Goal: Ask a question

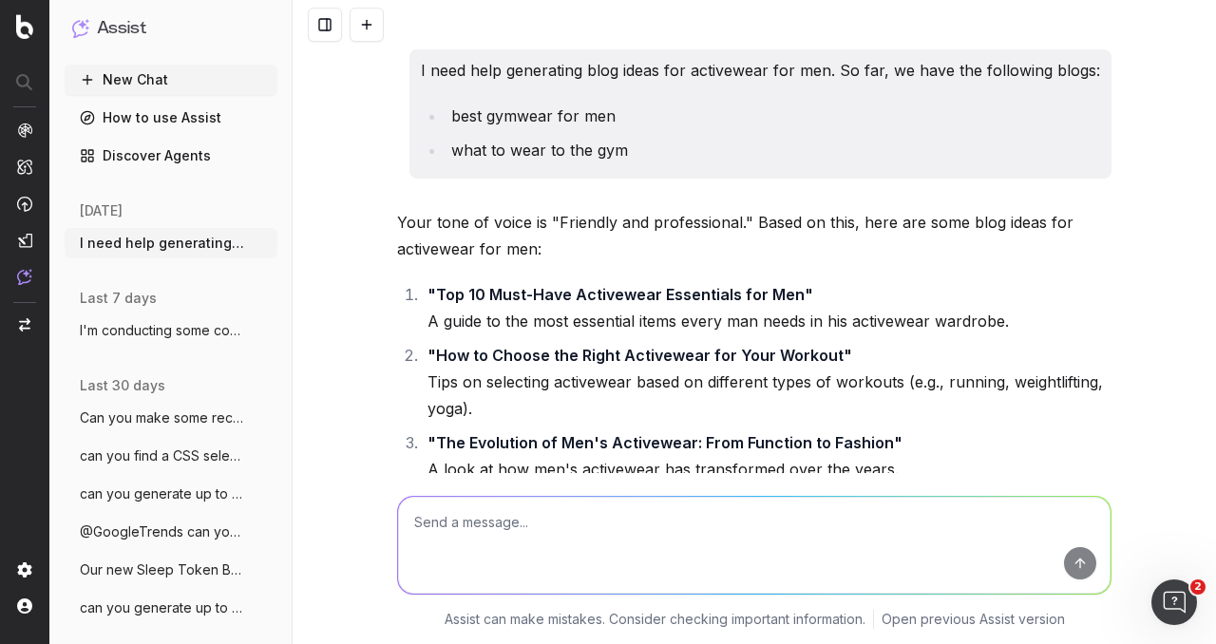
scroll to position [9112, 0]
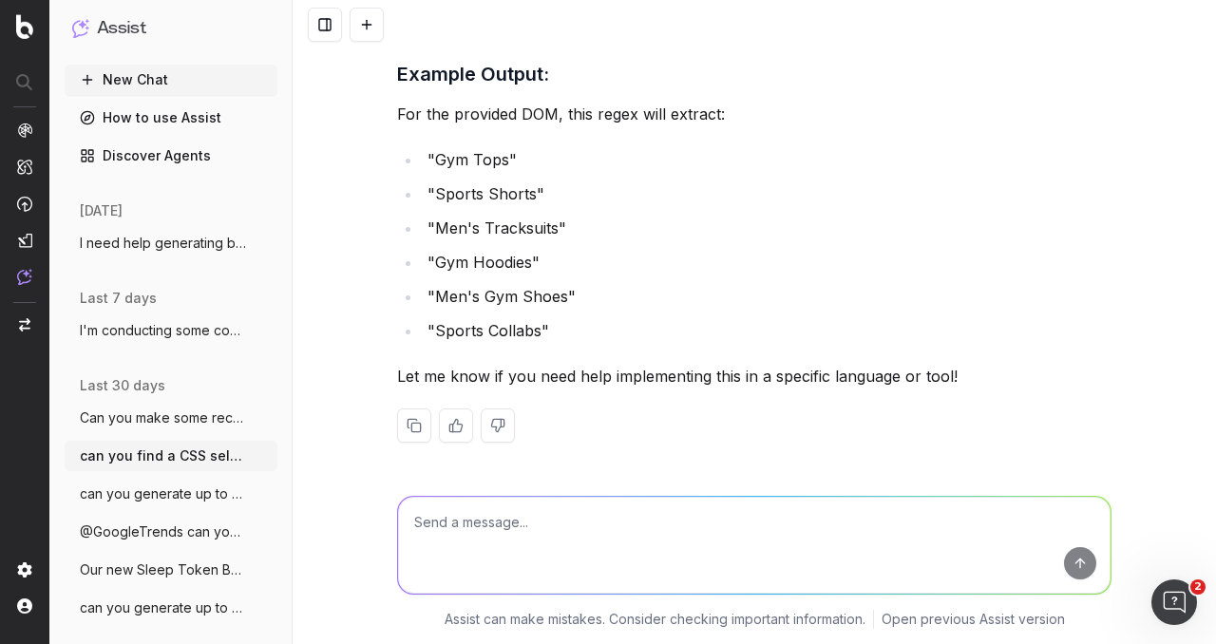
click at [168, 421] on span "Can you make some recommendations on how" at bounding box center [163, 418] width 167 height 19
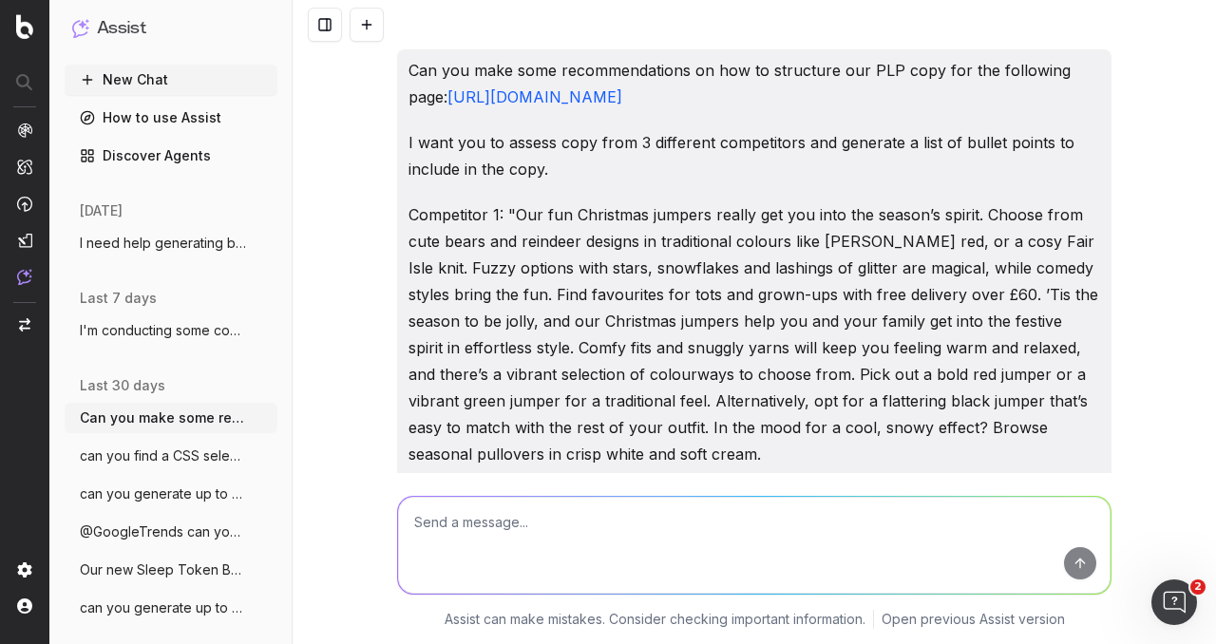
click at [172, 86] on button "New Chat" at bounding box center [171, 80] width 213 height 30
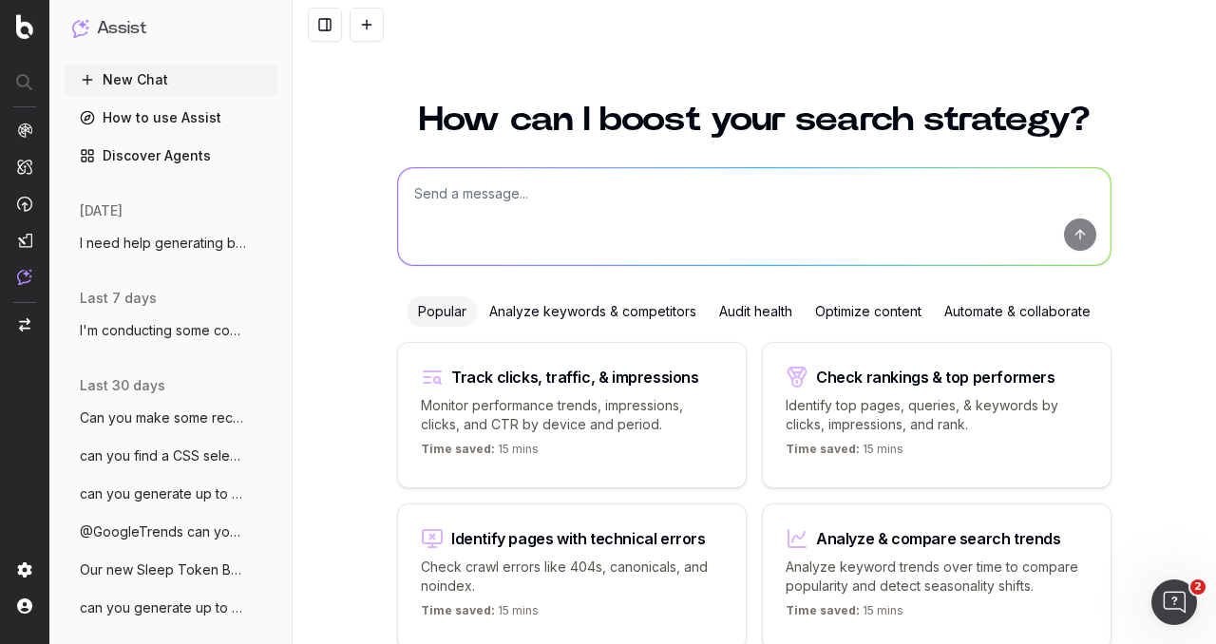
click at [492, 202] on textarea at bounding box center [754, 216] width 713 height 97
click at [905, 197] on textarea "Our organic non-brand CTR for our Mens Chinos Page is super low (0.4%)." at bounding box center [754, 216] width 713 height 97
paste textarea "[URL][DOMAIN_NAME]"
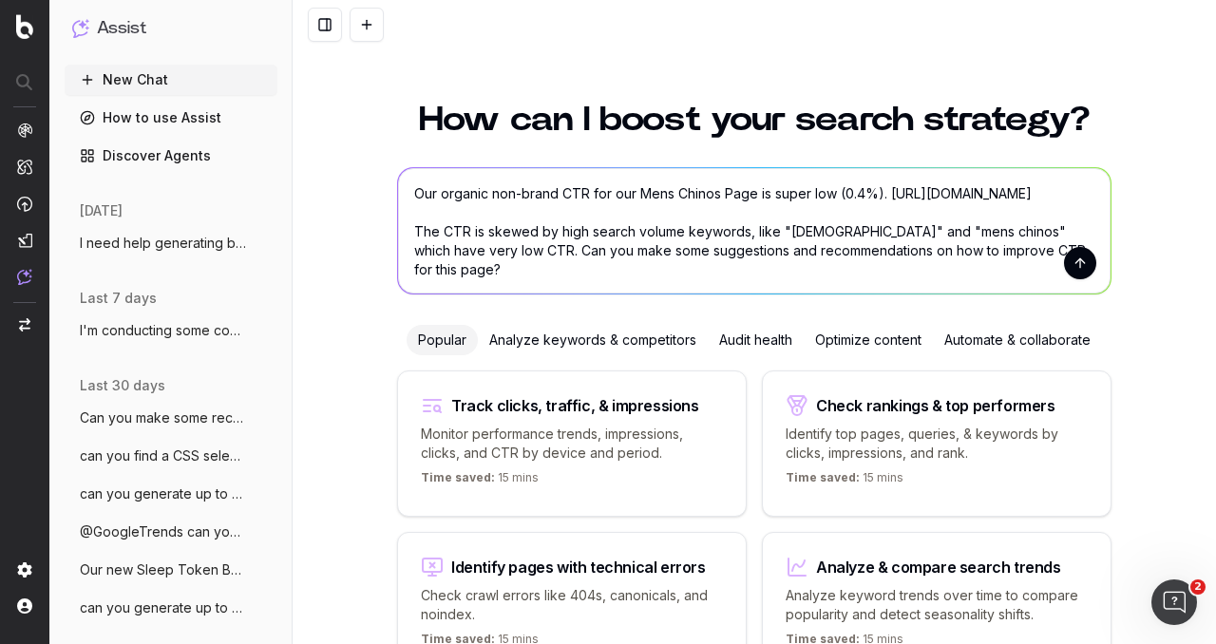
type textarea "Our organic non-brand CTR for our Mens Chinos Page is super low (0.4%). [URL][D…"
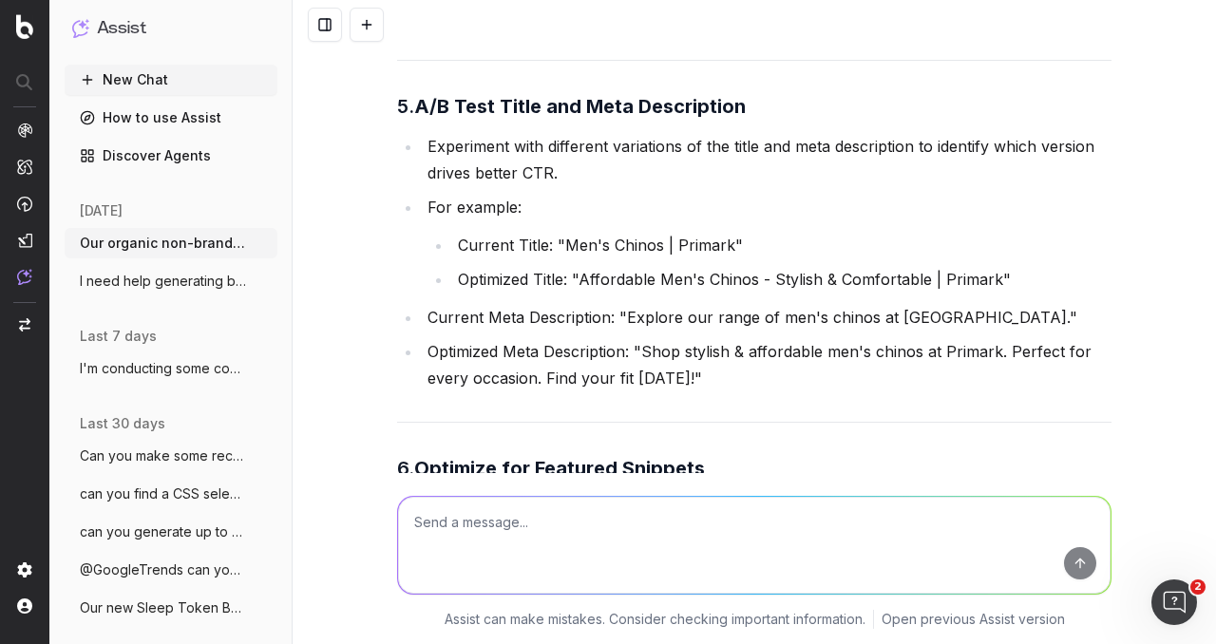
scroll to position [1045, 0]
